Goal: Task Accomplishment & Management: Use online tool/utility

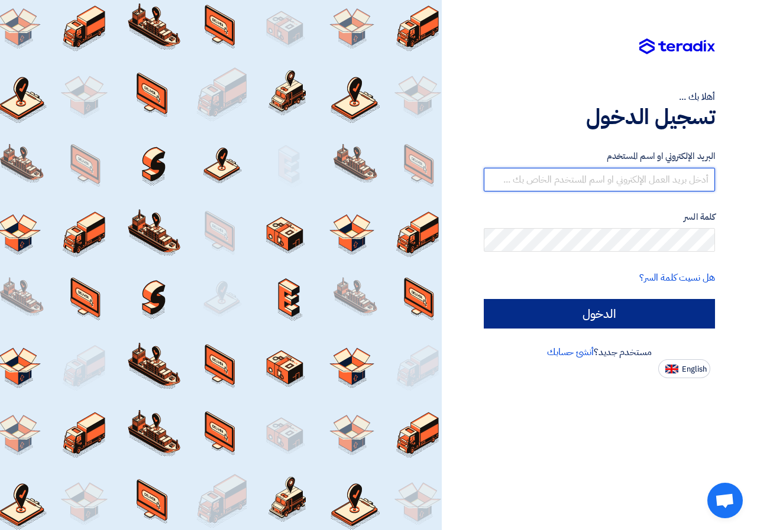
type input "[EMAIL_ADDRESS][DOMAIN_NAME]"
click at [536, 320] on input "الدخول" at bounding box center [599, 314] width 231 height 30
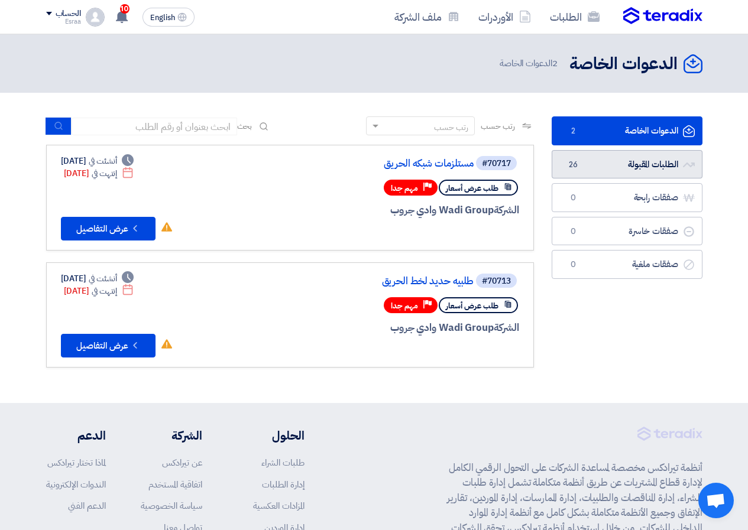
click at [588, 153] on link "الطلبات المقبولة الطلبات المقبولة 26" at bounding box center [627, 164] width 151 height 29
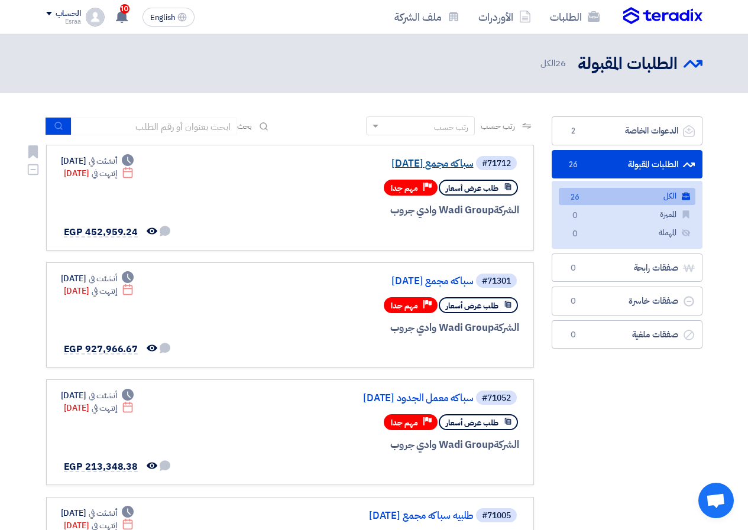
click at [447, 161] on link "سباكه مجمع [DATE]" at bounding box center [355, 163] width 237 height 11
